Goal: Entertainment & Leisure: Consume media (video, audio)

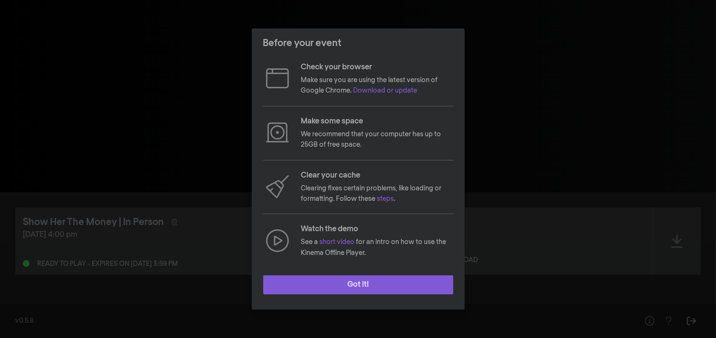
click at [364, 285] on button "Got it!" at bounding box center [358, 284] width 190 height 19
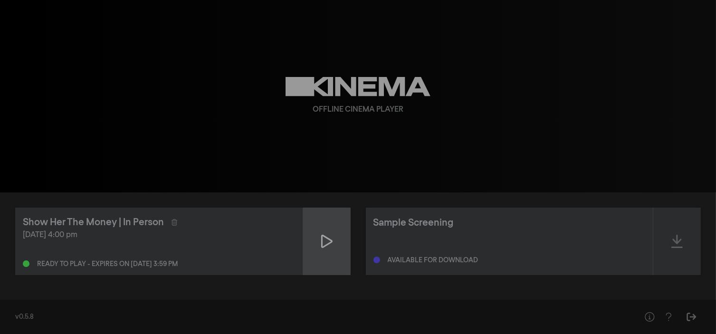
click at [318, 235] on div at bounding box center [326, 240] width 47 height 67
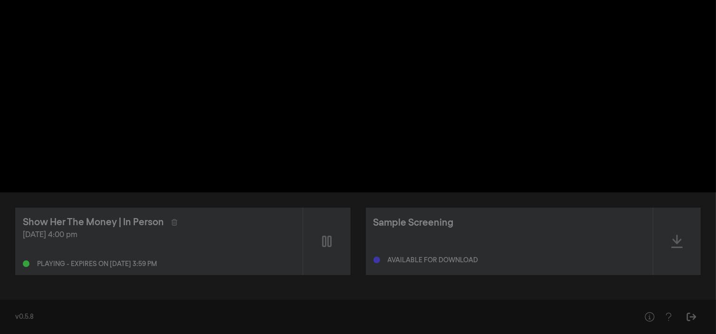
click at [603, 155] on div "pause 0:00 volume_up fullscreen settings closed_caption Captions Off settings R…" at bounding box center [358, 96] width 716 height 192
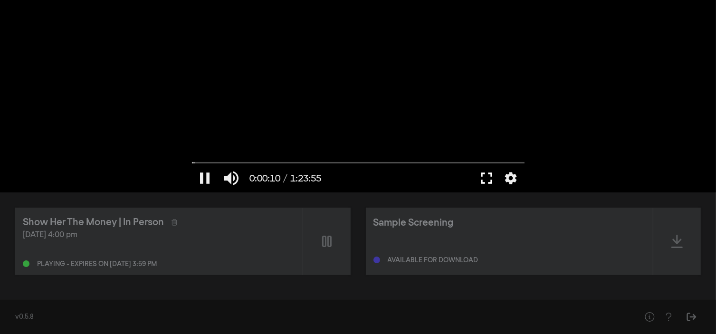
click at [486, 170] on button "fullscreen" at bounding box center [486, 178] width 27 height 28
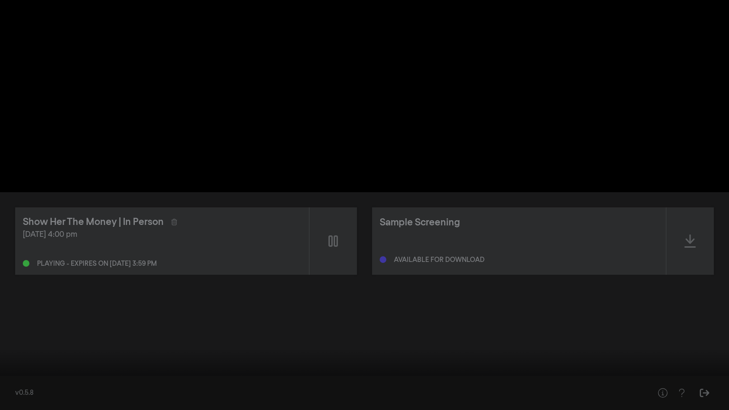
click at [489, 228] on div at bounding box center [364, 205] width 729 height 410
click at [22, 338] on button "play_arrow" at bounding box center [18, 396] width 27 height 28
drag, startPoint x: 10, startPoint y: 379, endPoint x: 0, endPoint y: 371, distance: 13.5
drag, startPoint x: 0, startPoint y: 371, endPoint x: 4, endPoint y: 379, distance: 8.9
click at [4, 338] on div "pause 0:00:12 / 1:23:55 volume_up fullscreen_exit settings" at bounding box center [364, 394] width 729 height 32
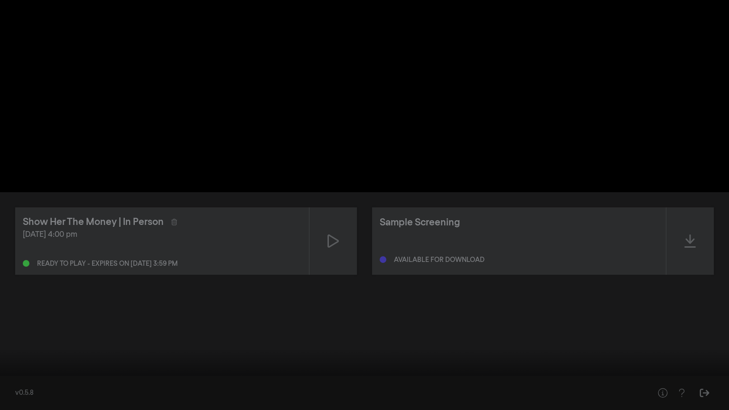
click at [4, 338] on div "pause 0:00:12 / 1:23:55 volume_up fullscreen_exit settings" at bounding box center [364, 394] width 729 height 32
click at [6, 338] on input "Seek" at bounding box center [365, 380] width 720 height 6
click at [13, 338] on button "play_arrow" at bounding box center [18, 396] width 27 height 28
click at [13, 338] on button "pause" at bounding box center [18, 396] width 27 height 28
click at [13, 338] on button "play_arrow" at bounding box center [18, 396] width 27 height 28
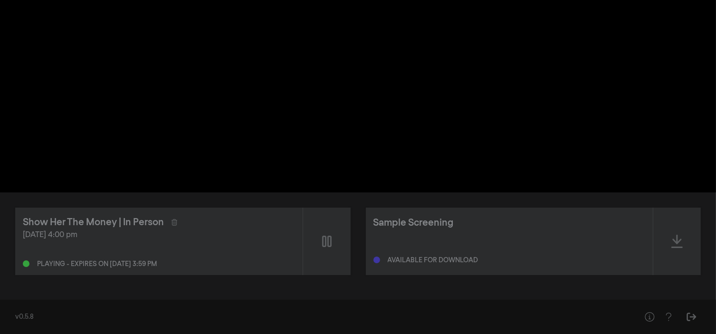
click at [144, 186] on div "pause 0:01:30 / 1:23:55 volume_up fullscreen settings closed_caption Captions O…" at bounding box center [358, 96] width 716 height 192
click at [144, 181] on div "pause 0:01:30 / 1:23:55 volume_up fullscreen settings closed_caption Captions O…" at bounding box center [358, 96] width 716 height 192
click at [107, 142] on div "pause 0:16:25 / 1:23:55 volume_up fullscreen settings closed_caption Captions O…" at bounding box center [358, 96] width 716 height 192
click at [156, 140] on div "pause 0:16:25 / 1:23:55 volume_up fullscreen settings closed_caption Captions O…" at bounding box center [358, 96] width 716 height 192
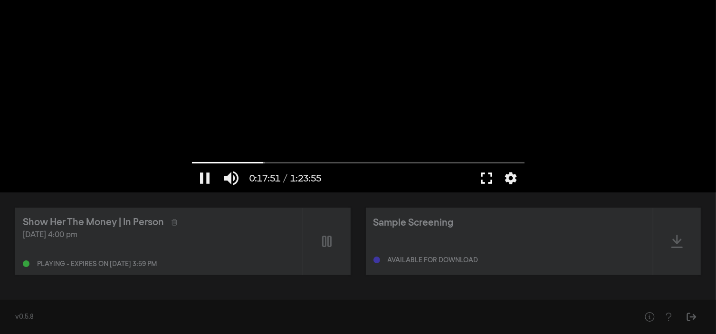
click at [488, 178] on button "fullscreen" at bounding box center [486, 178] width 27 height 28
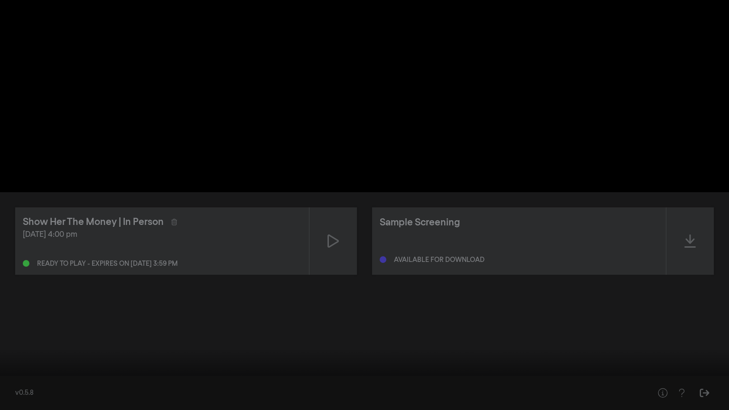
click at [9, 338] on input "Seek" at bounding box center [365, 380] width 720 height 6
click at [5, 338] on input "Seek" at bounding box center [365, 380] width 720 height 6
click at [18, 338] on button "pause" at bounding box center [18, 396] width 27 height 28
type input "1.380532"
